Goal: Task Accomplishment & Management: Manage account settings

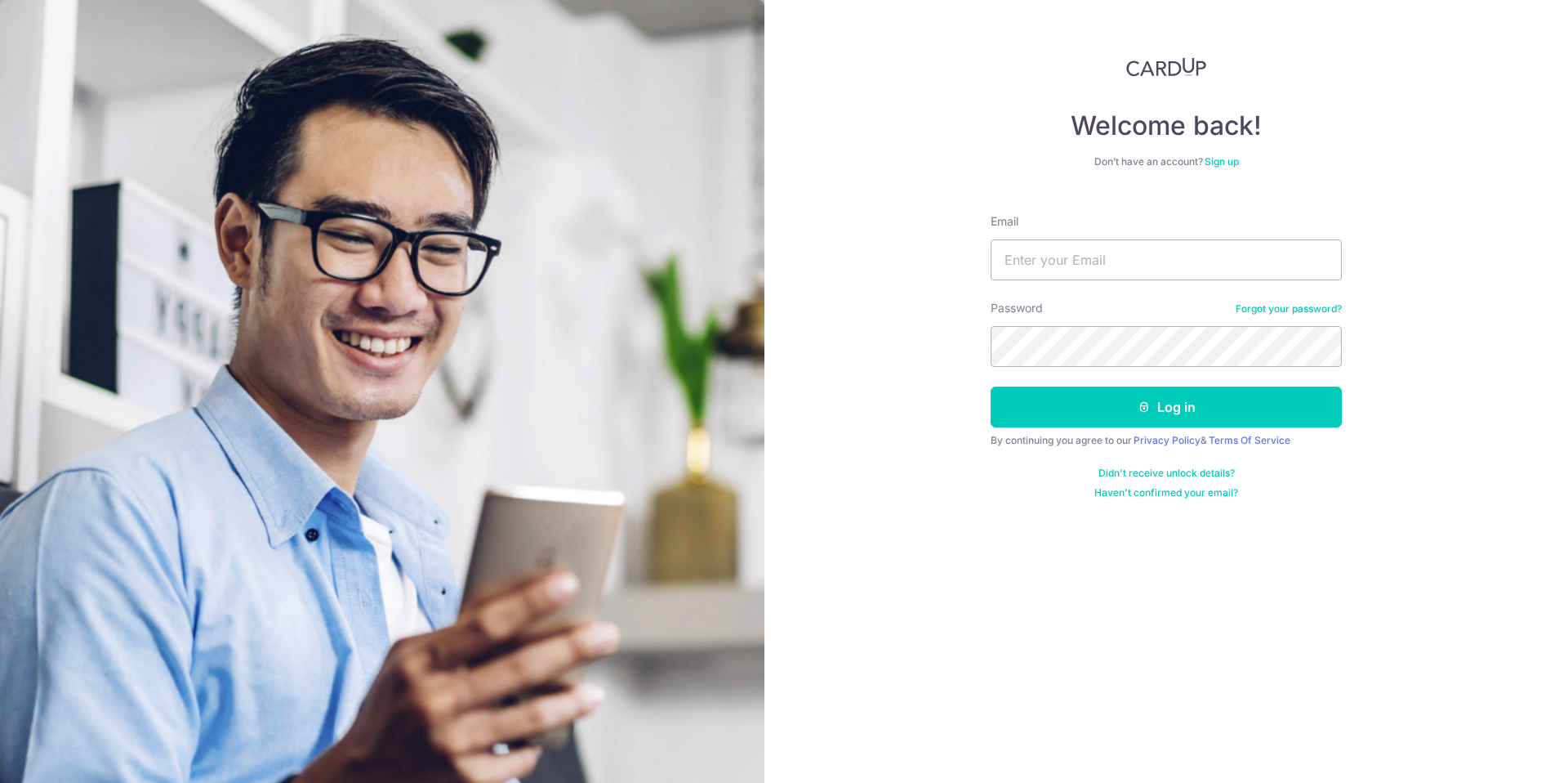
click at [1151, 236] on div "Email" at bounding box center [1166, 246] width 351 height 67
click at [1147, 262] on input "Email" at bounding box center [1166, 259] width 351 height 41
type input "[DOMAIN_NAME][EMAIL_ADDRESS][DOMAIN_NAME]"
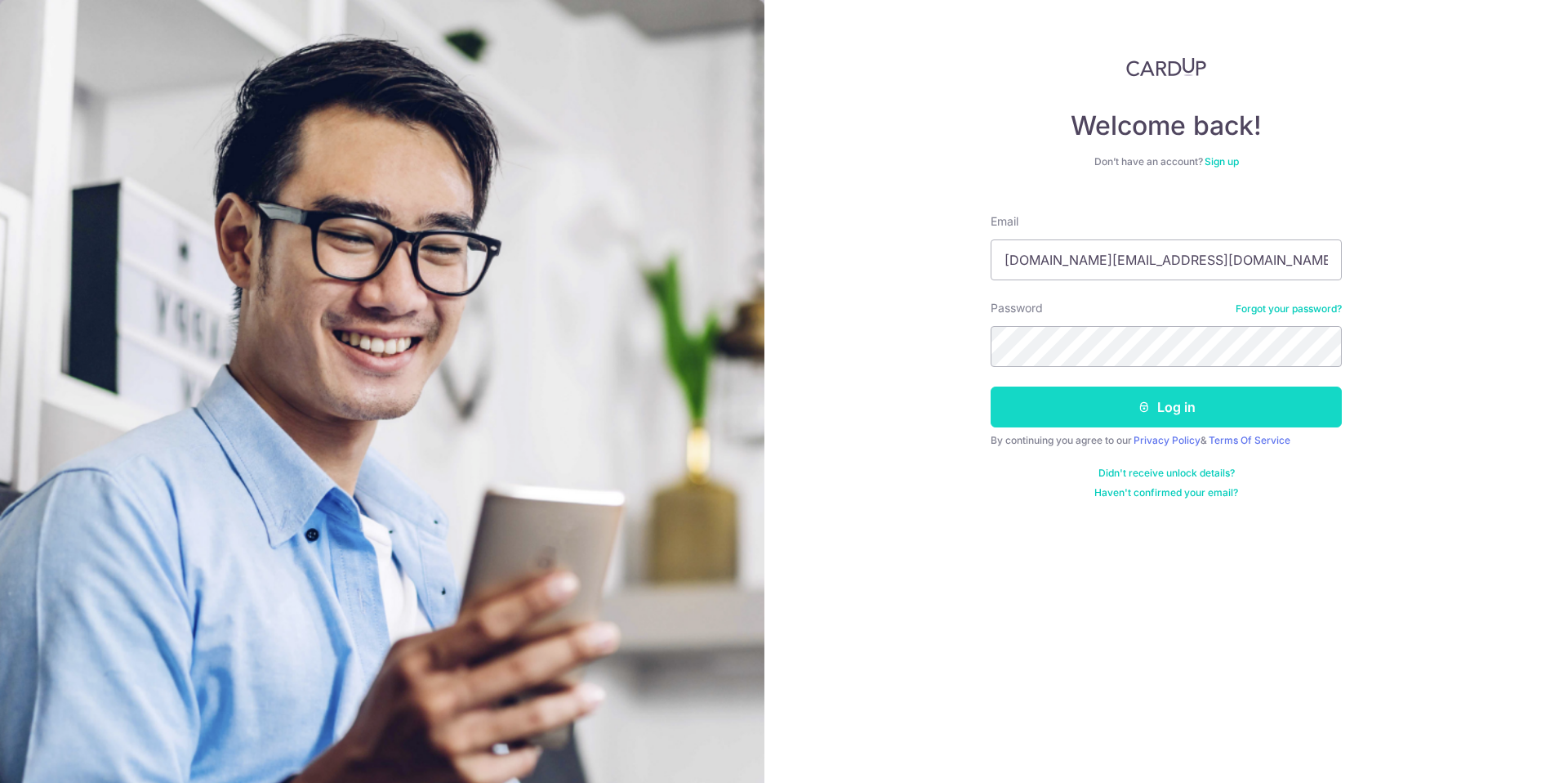
click at [1164, 406] on button "Log in" at bounding box center [1166, 407] width 351 height 41
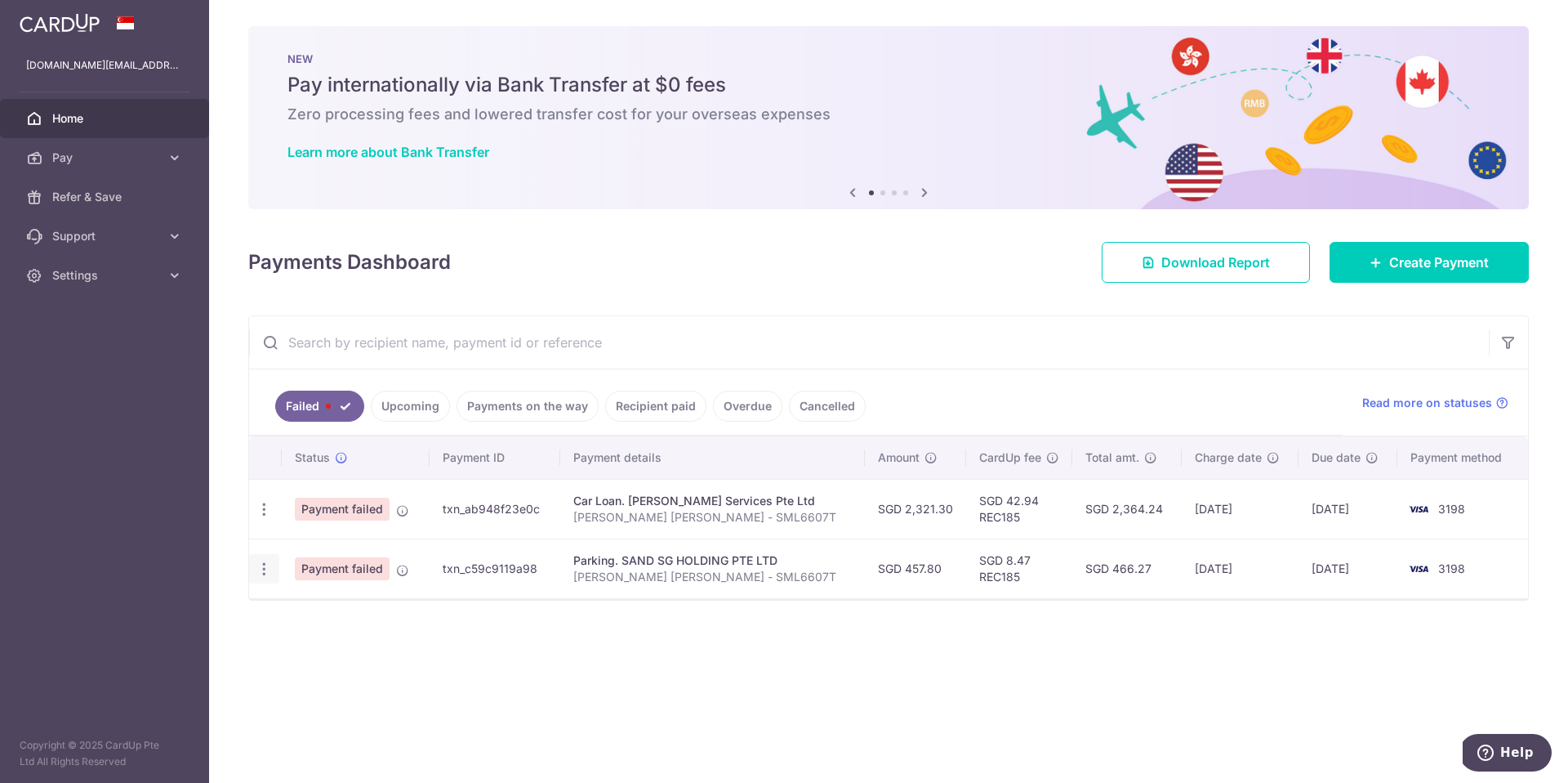
click at [259, 558] on div "Update payment" at bounding box center [264, 569] width 31 height 31
click at [262, 578] on div "Update payment" at bounding box center [264, 569] width 31 height 31
click at [266, 567] on icon "button" at bounding box center [264, 569] width 18 height 18
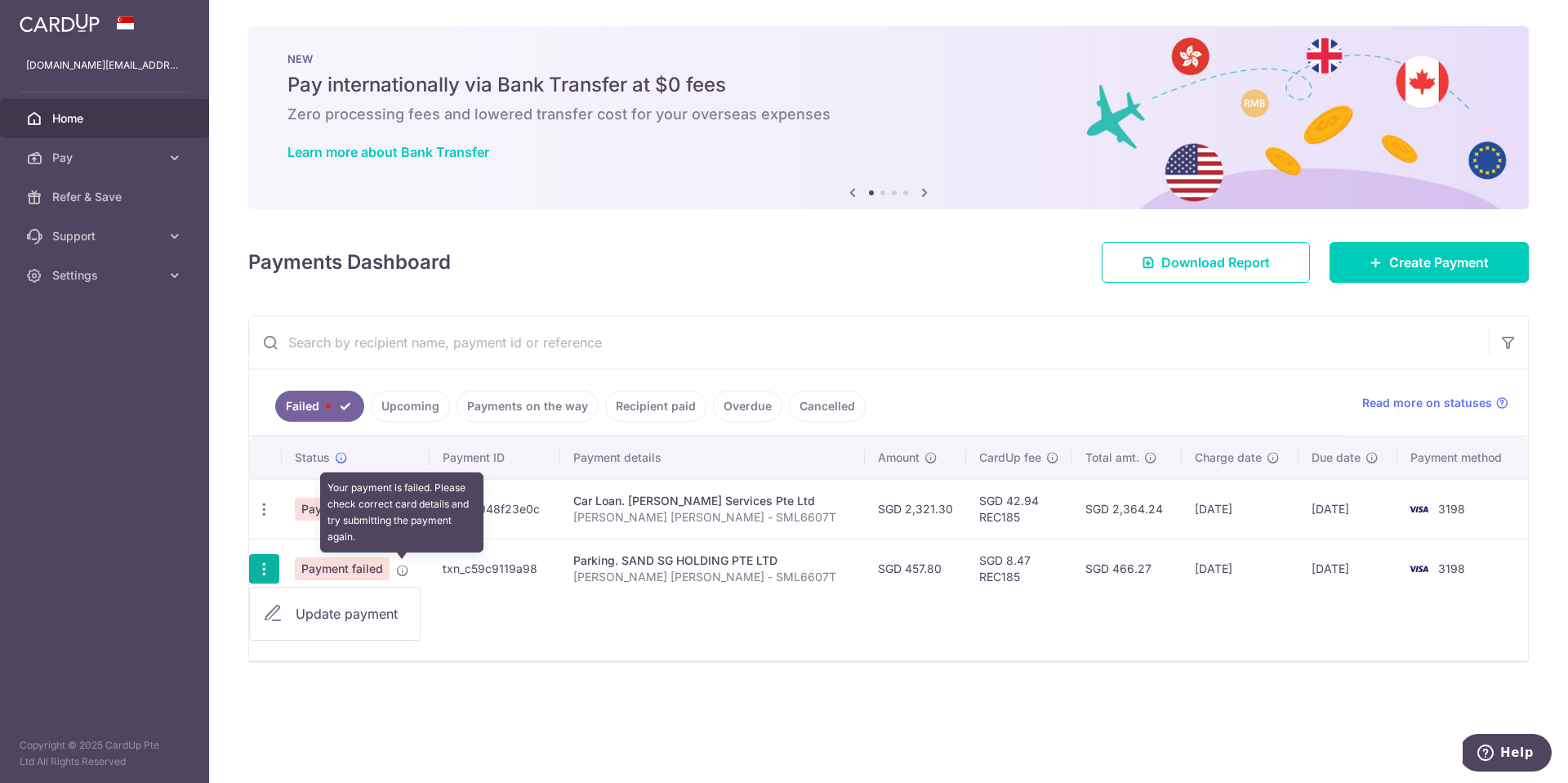
click at [396, 568] on icon at bounding box center [403, 571] width 13 height 13
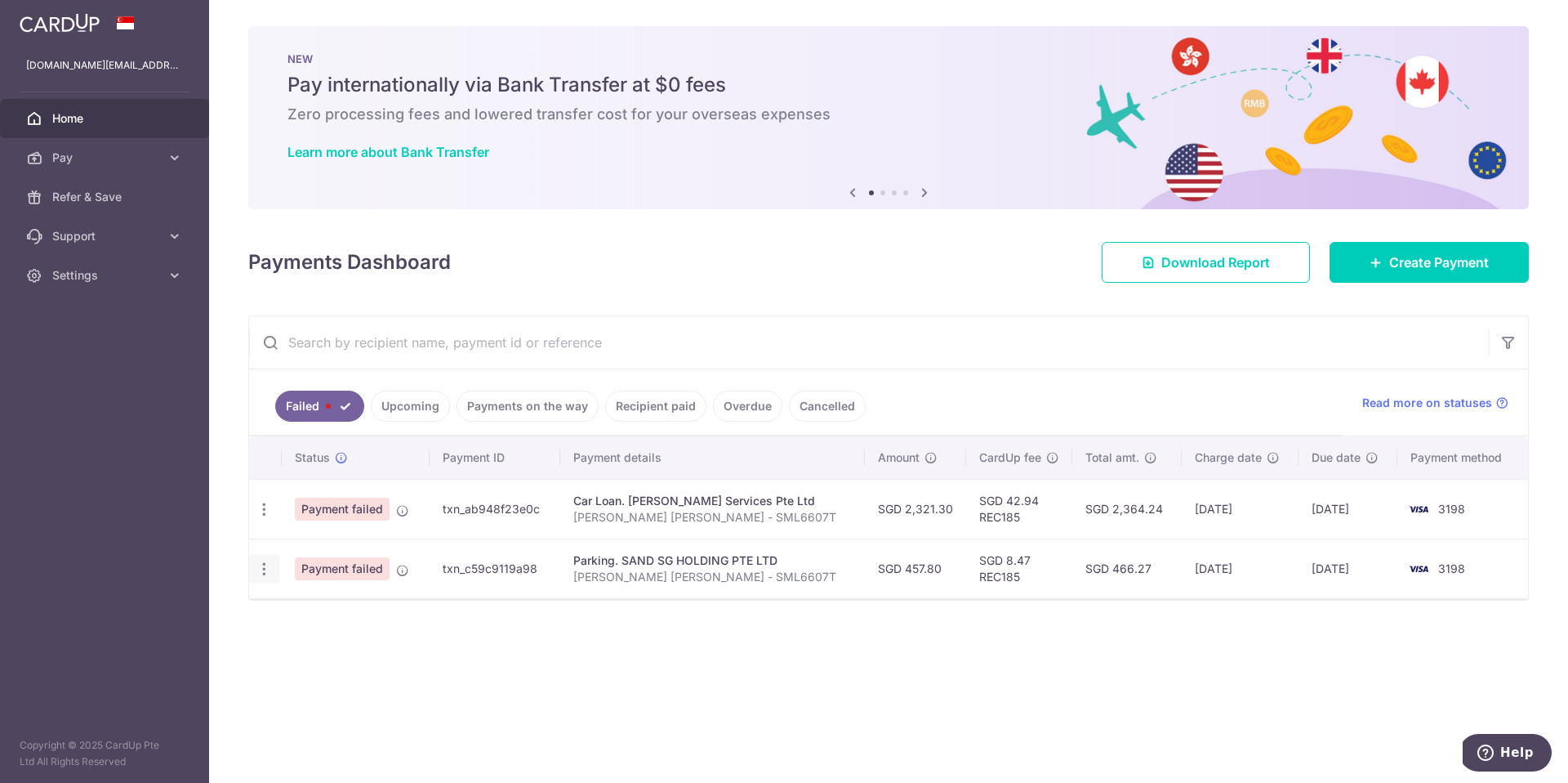
click at [258, 577] on div "Update payment" at bounding box center [264, 569] width 31 height 31
click at [261, 573] on icon "button" at bounding box center [264, 569] width 18 height 18
click at [293, 613] on link "Update payment" at bounding box center [334, 613] width 169 height 39
radio input "true"
type input "457.80"
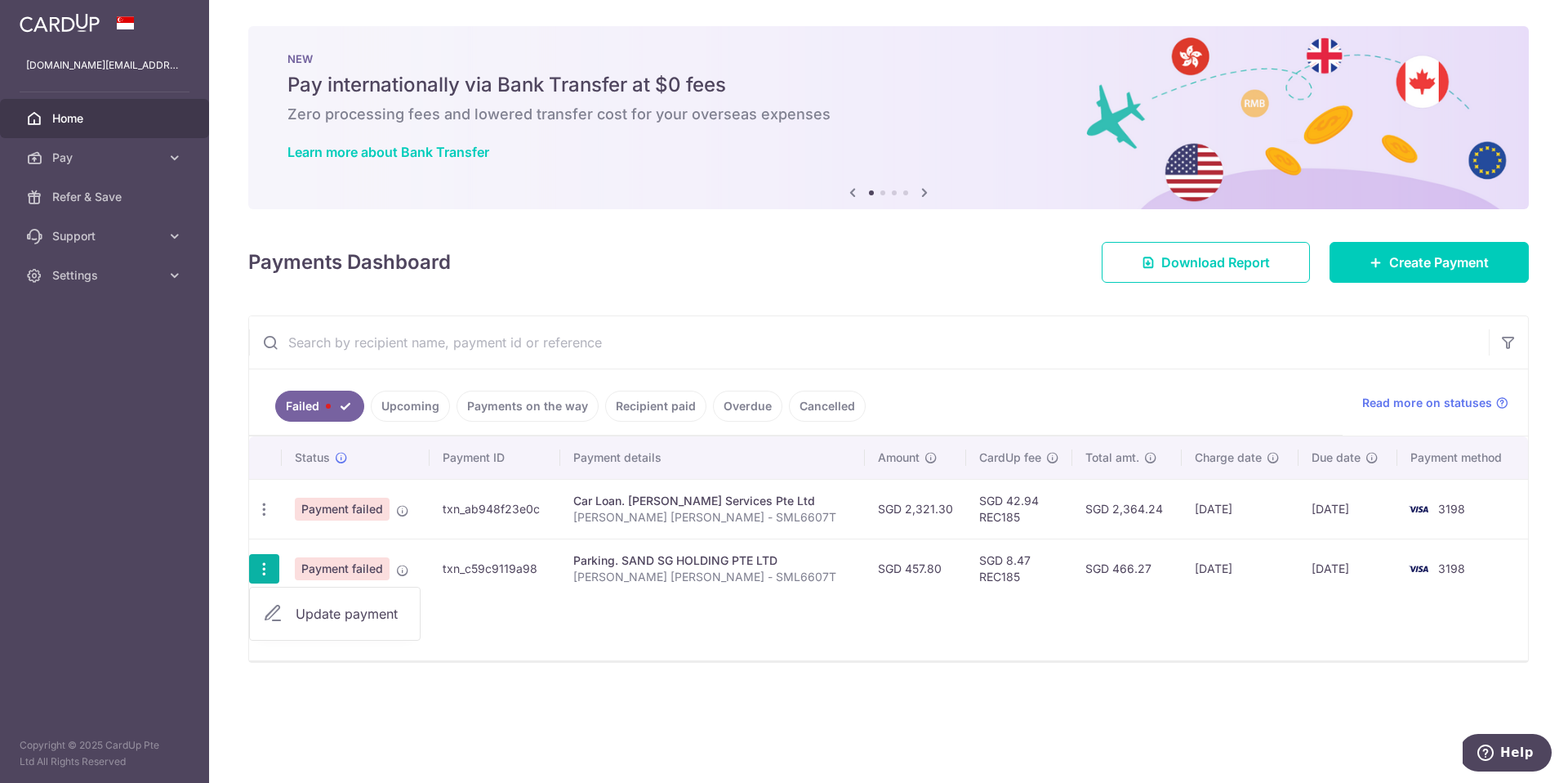
type input "Mohamed Zakwan Hassan - SML6607T"
type input "REC185"
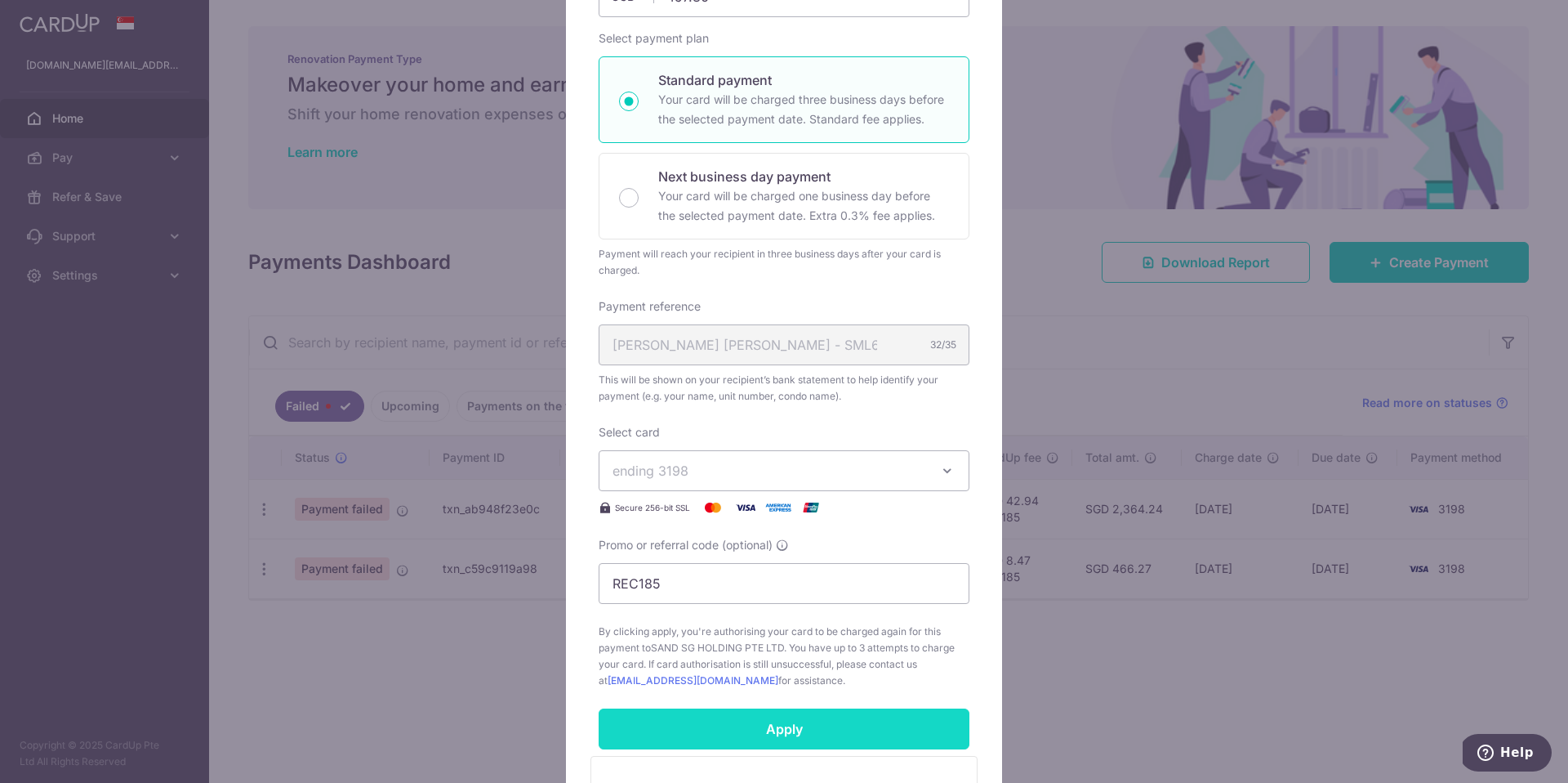
scroll to position [259, 0]
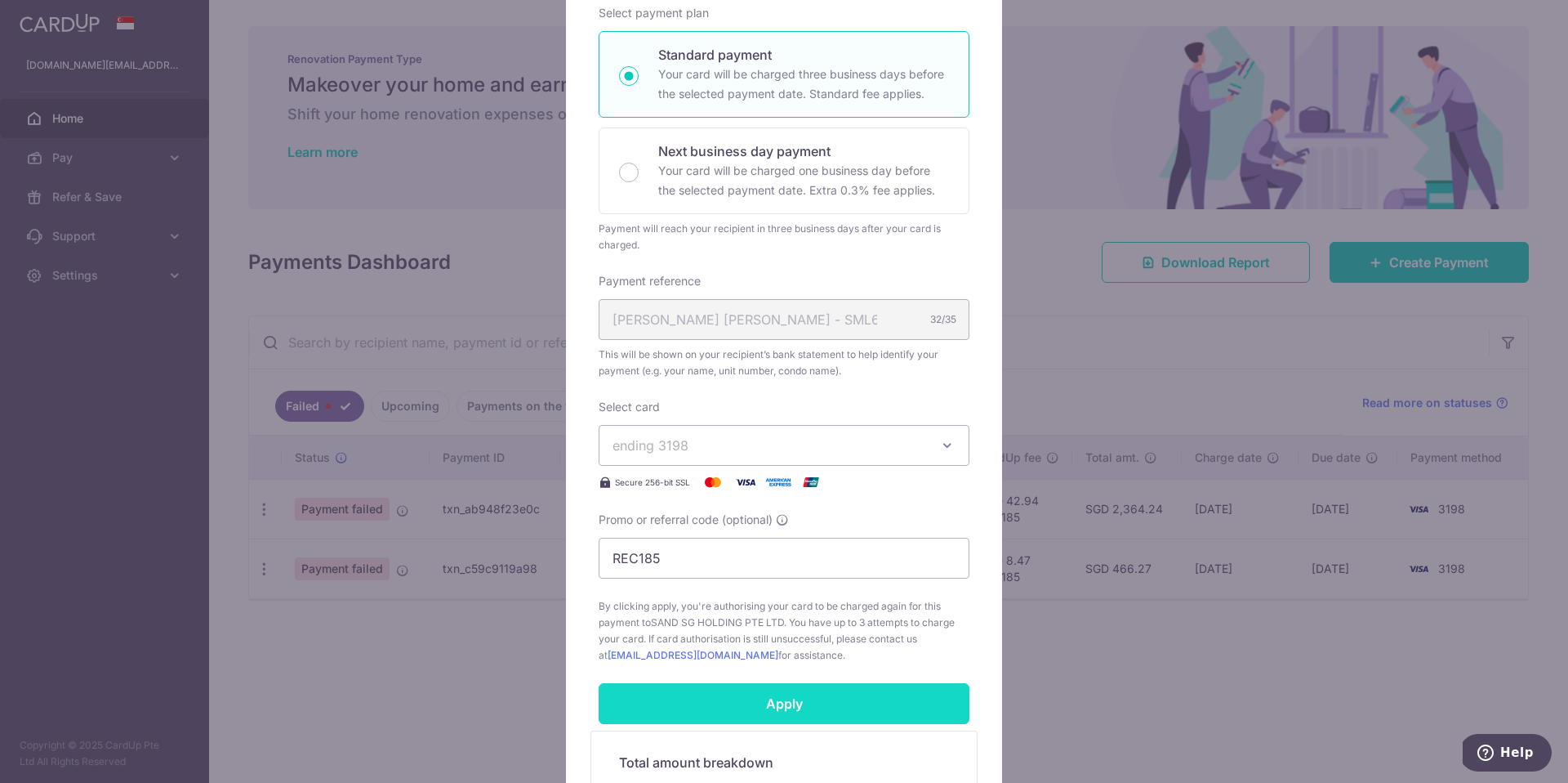
click at [759, 693] on input "Apply" at bounding box center [784, 703] width 370 height 41
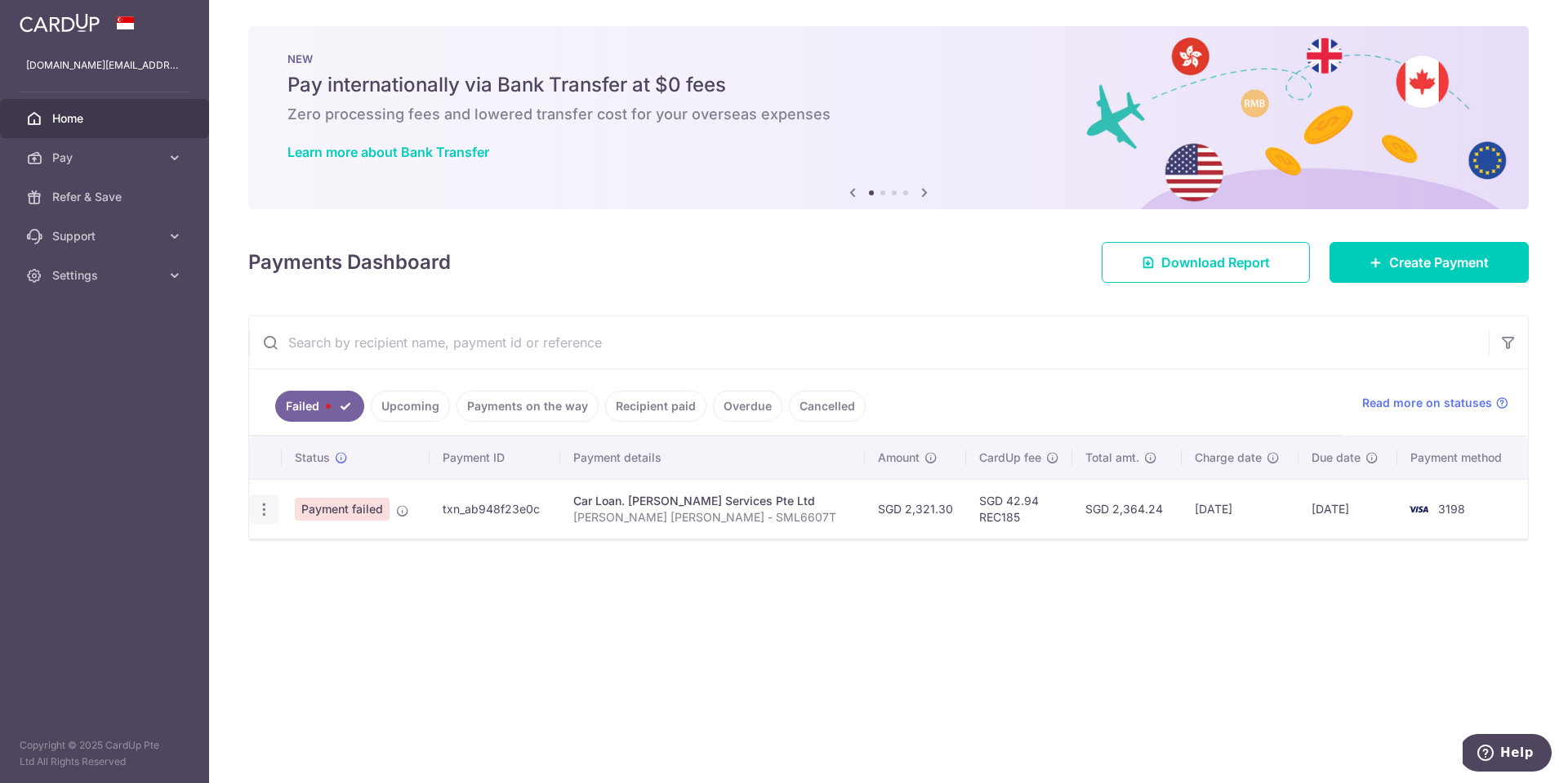
click at [264, 509] on icon "button" at bounding box center [264, 510] width 18 height 18
click at [335, 555] on span "Update payment" at bounding box center [351, 553] width 111 height 19
radio input "true"
type input "2,321.30"
type input "Mohamed Zakwan Hassan - SML6607T"
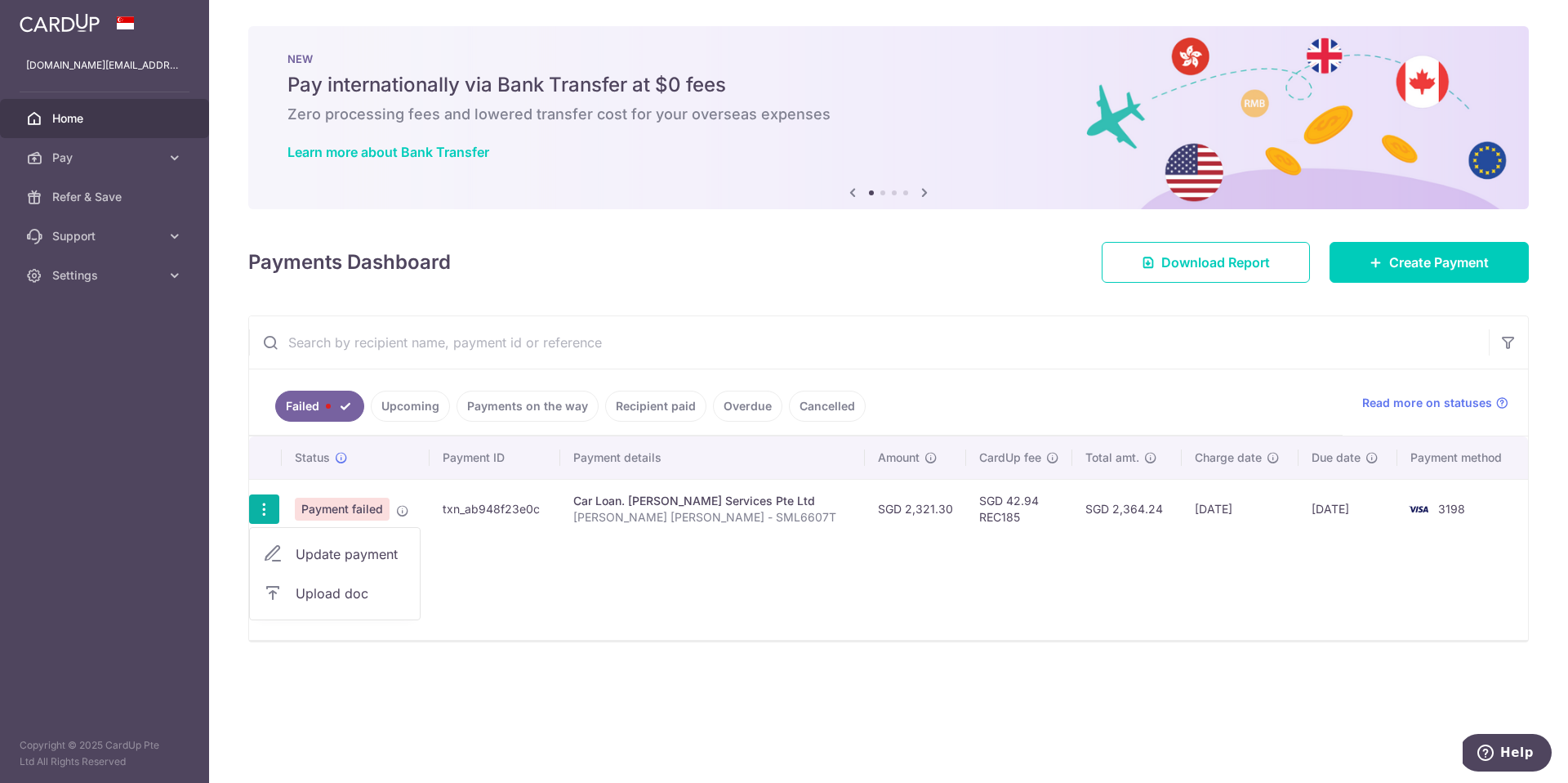
type input "REC185"
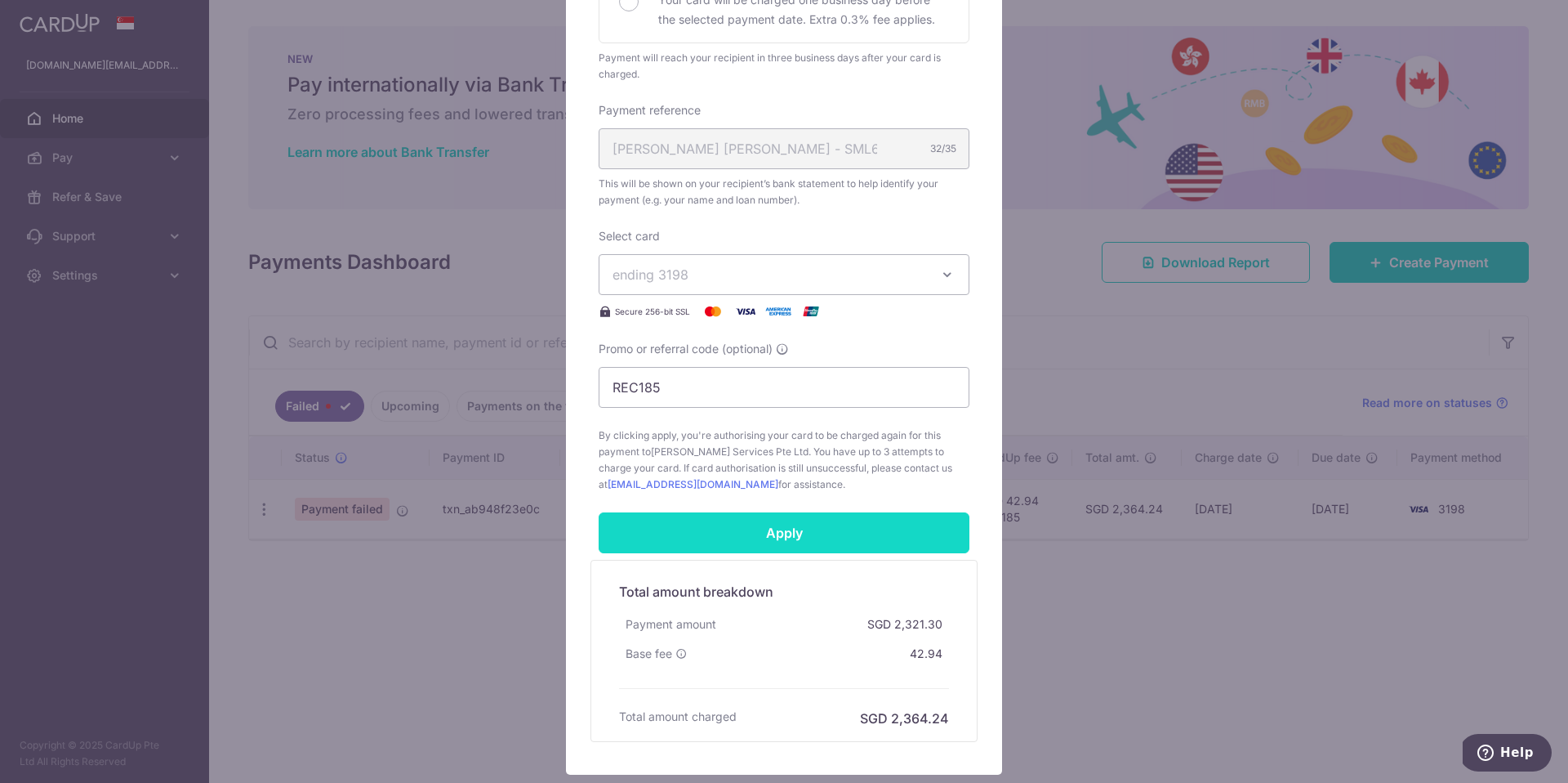
scroll to position [433, 0]
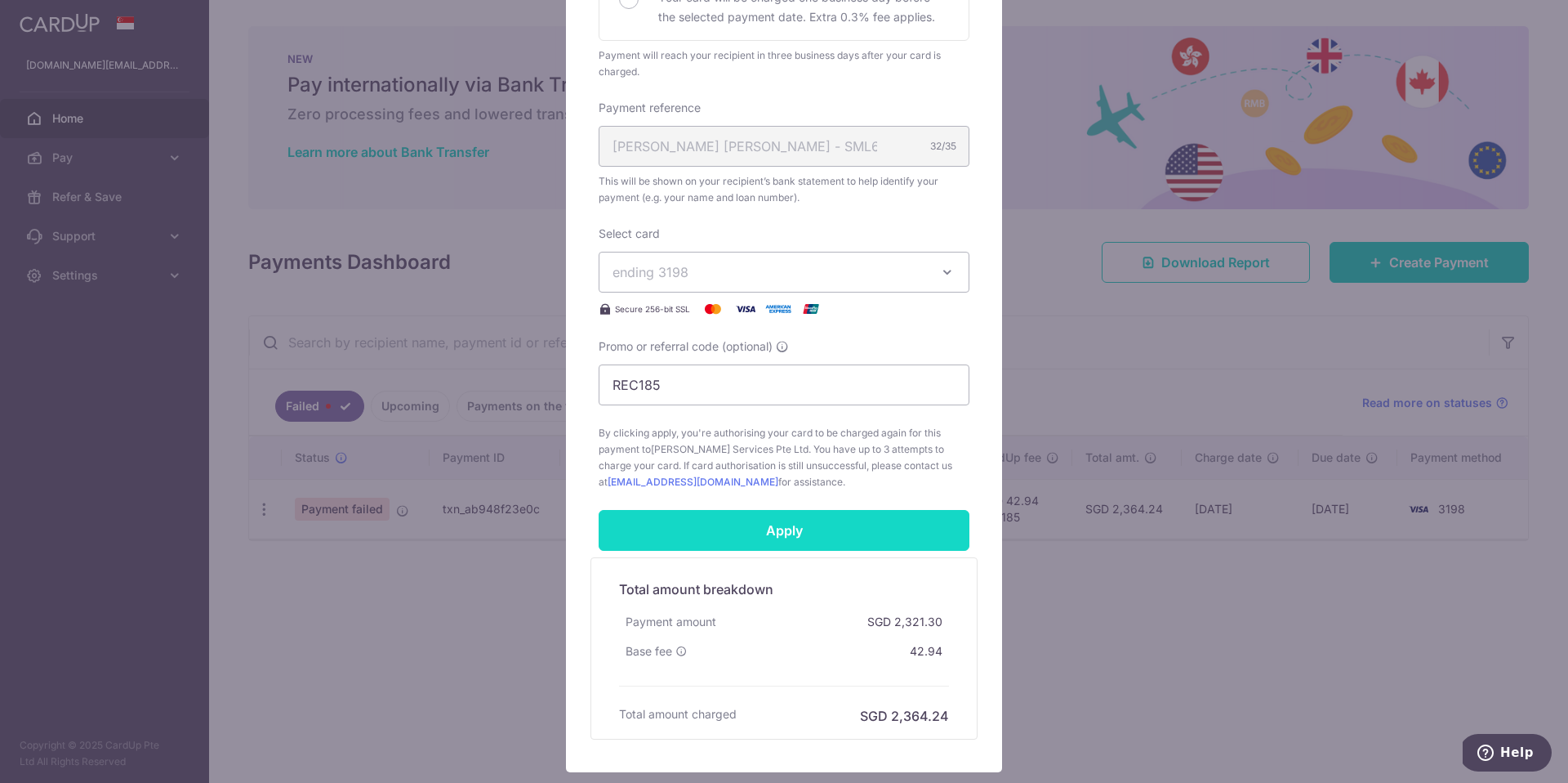
click at [695, 525] on input "Apply" at bounding box center [784, 530] width 370 height 41
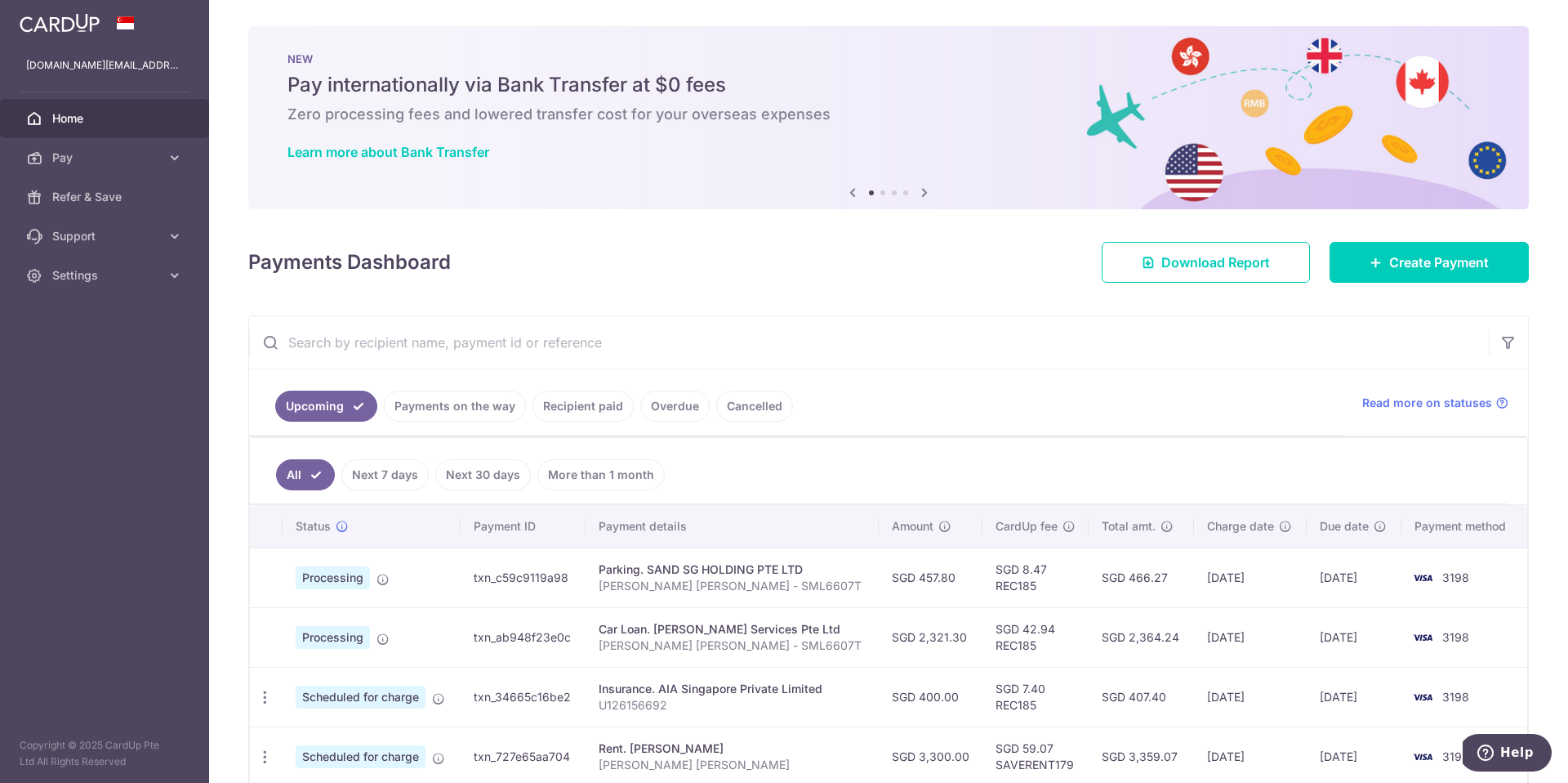
click at [470, 402] on link "Payments on the way" at bounding box center [455, 407] width 142 height 32
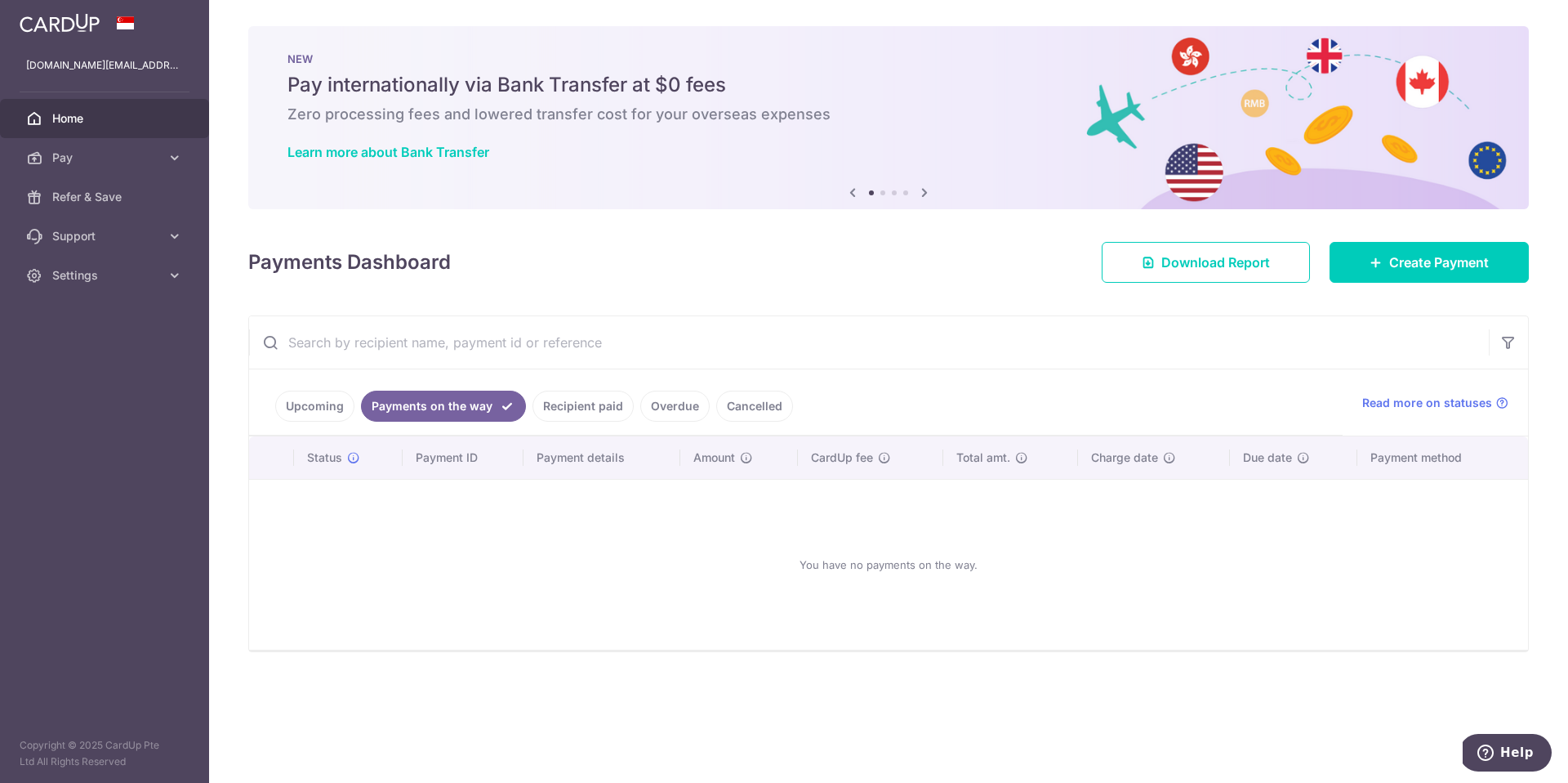
click at [640, 407] on link "Overdue" at bounding box center [674, 407] width 69 height 32
click at [552, 401] on link "Recipient paid" at bounding box center [559, 407] width 101 height 32
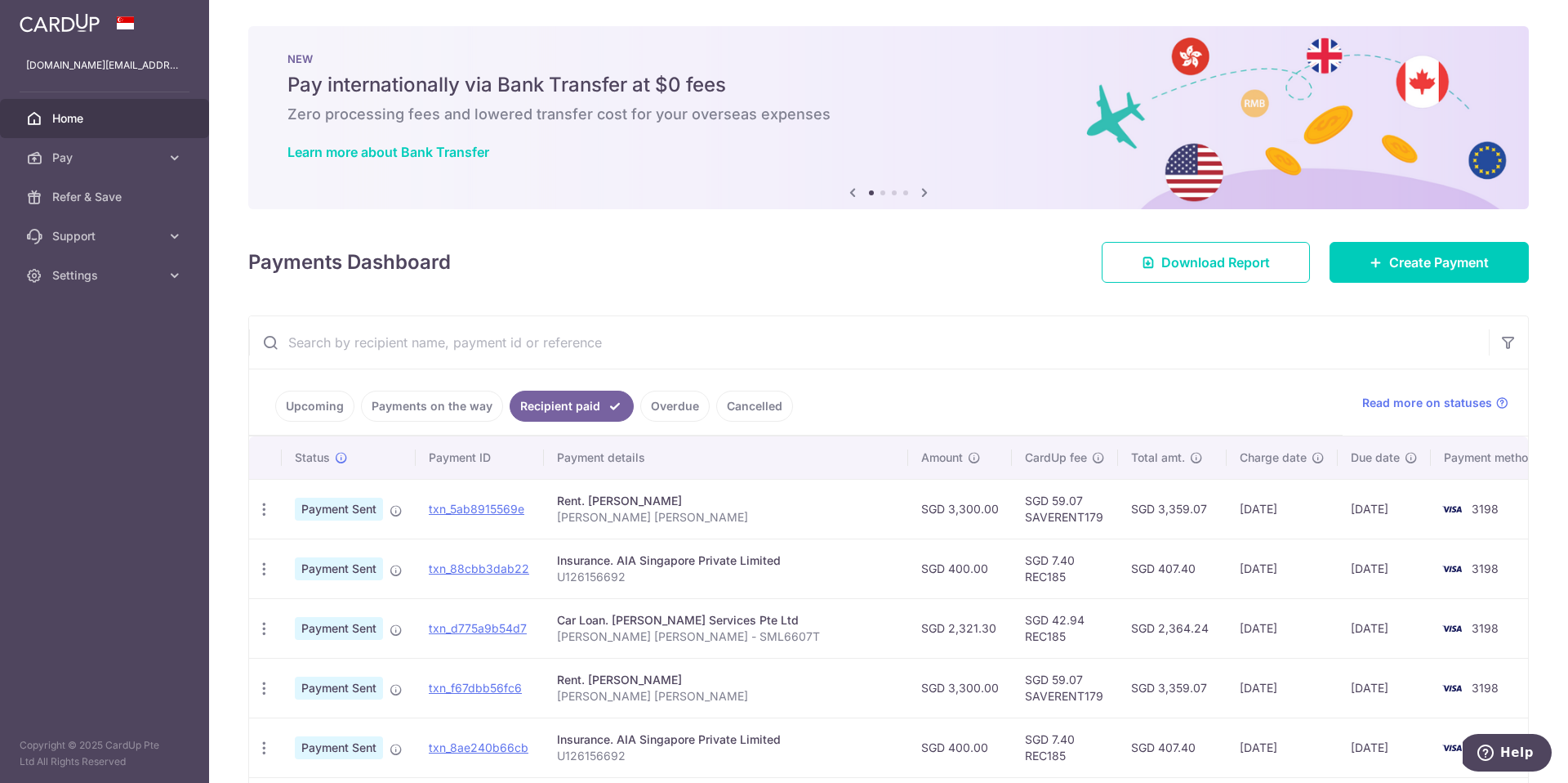
click at [297, 398] on link "Upcoming" at bounding box center [315, 407] width 80 height 32
